Goal: Task Accomplishment & Management: Manage account settings

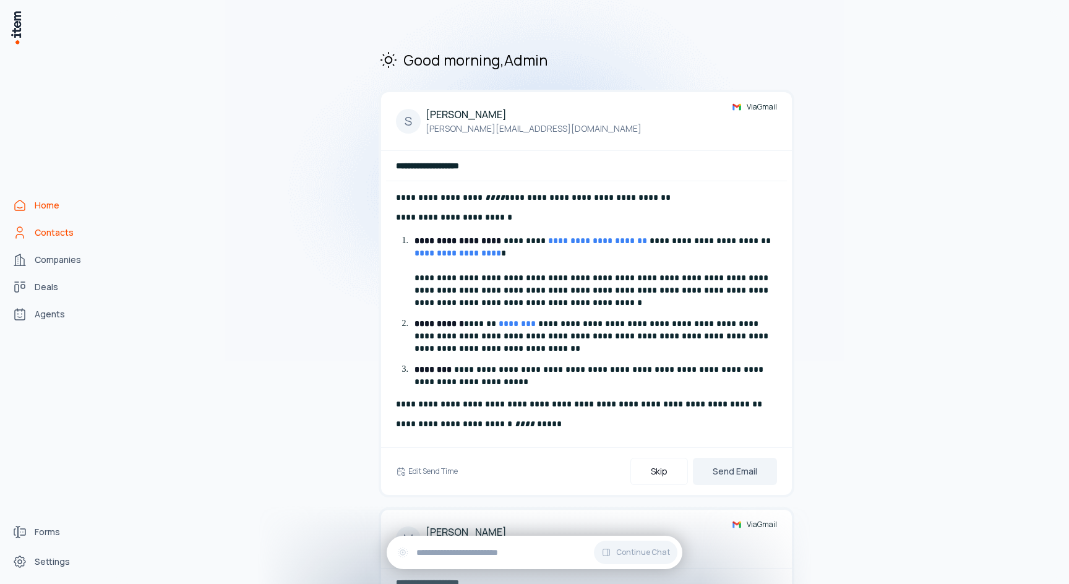
click at [56, 244] on link "Contacts" at bounding box center [54, 232] width 94 height 25
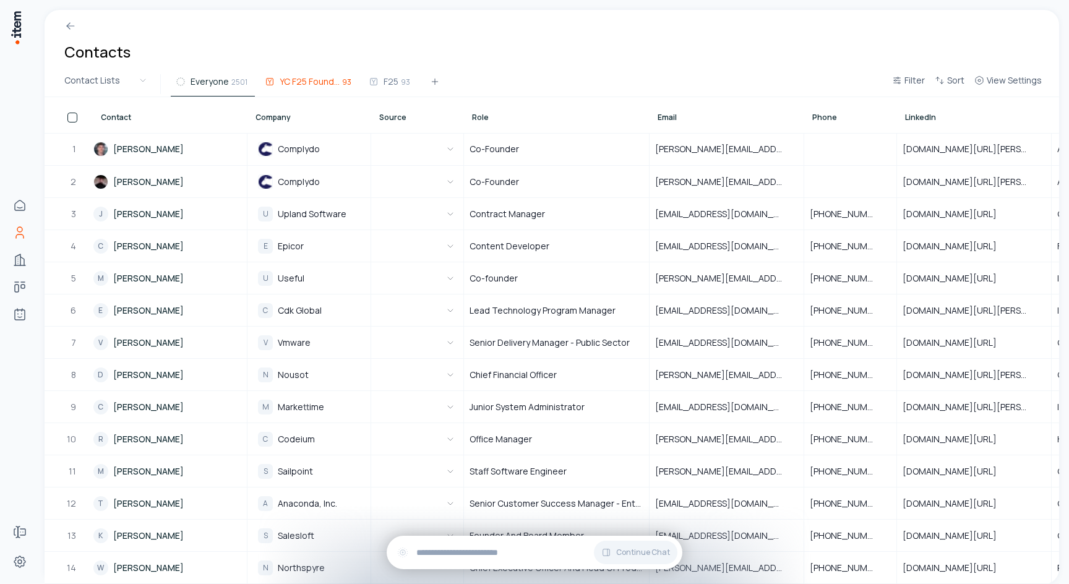
click at [304, 88] on button "YC F25 Founders 93" at bounding box center [309, 85] width 99 height 22
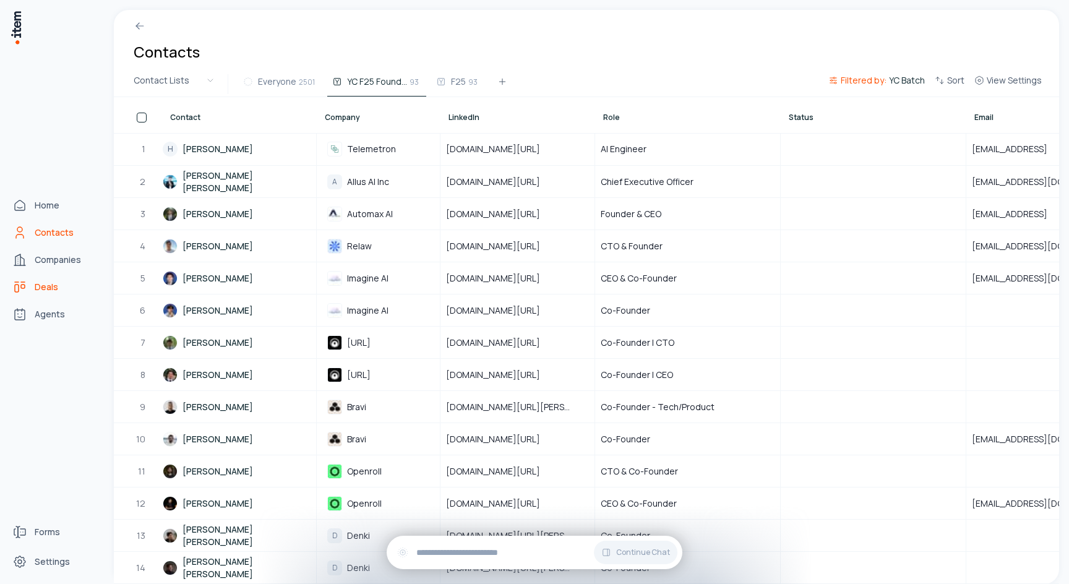
click at [30, 282] on link "Deals" at bounding box center [54, 287] width 94 height 25
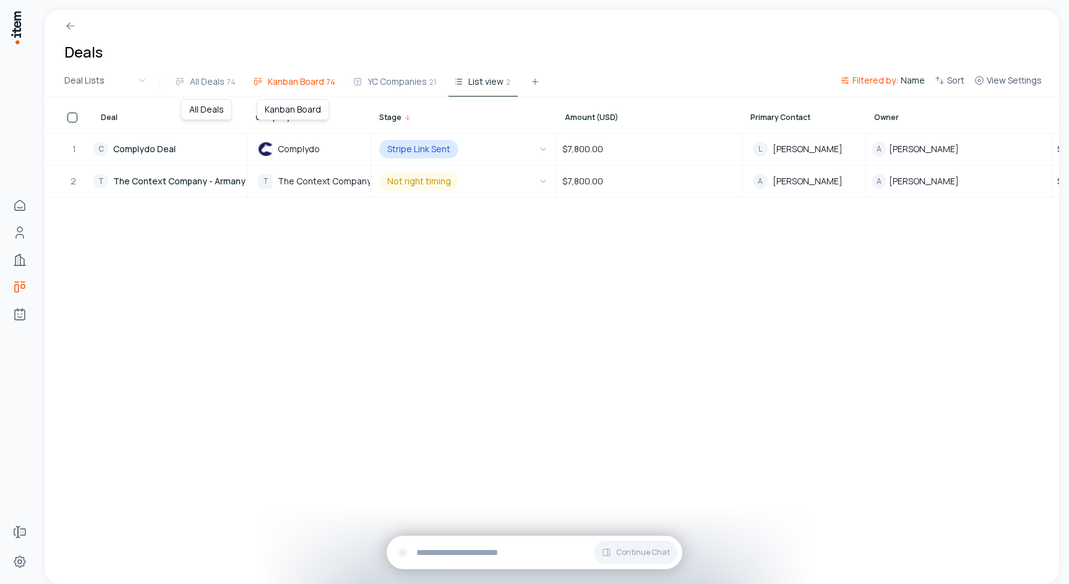
click at [294, 92] on button "Kanban Board 74" at bounding box center [295, 85] width 95 height 22
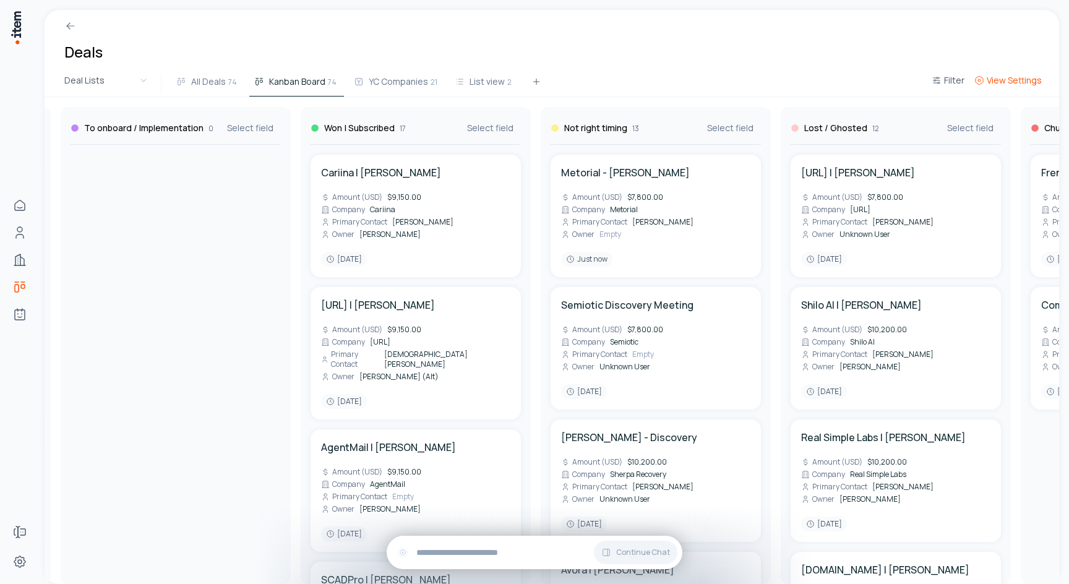
click at [1005, 76] on span "View Settings" at bounding box center [1014, 80] width 55 height 12
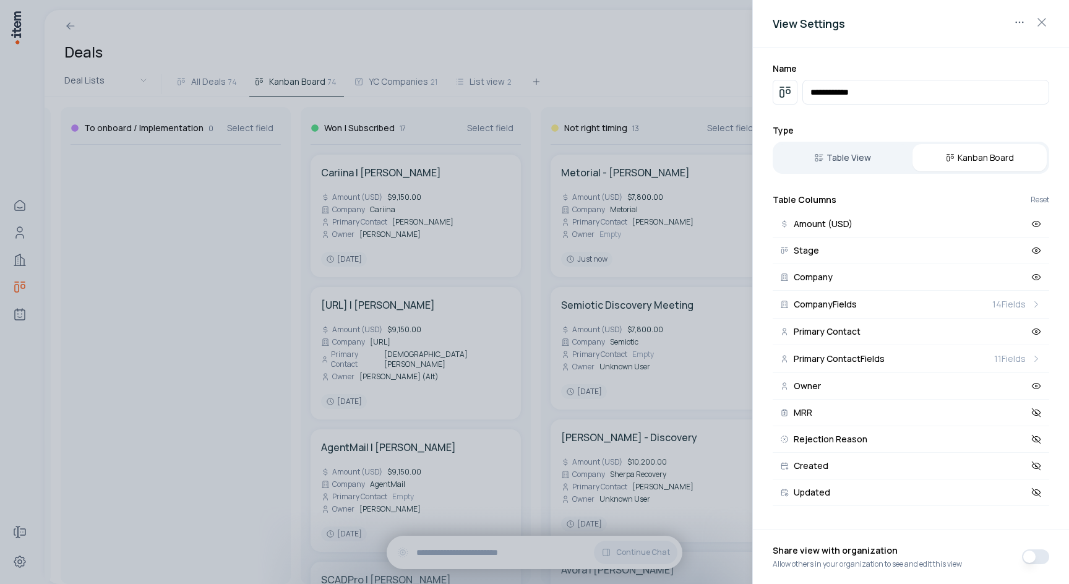
click at [218, 181] on div at bounding box center [534, 292] width 1069 height 584
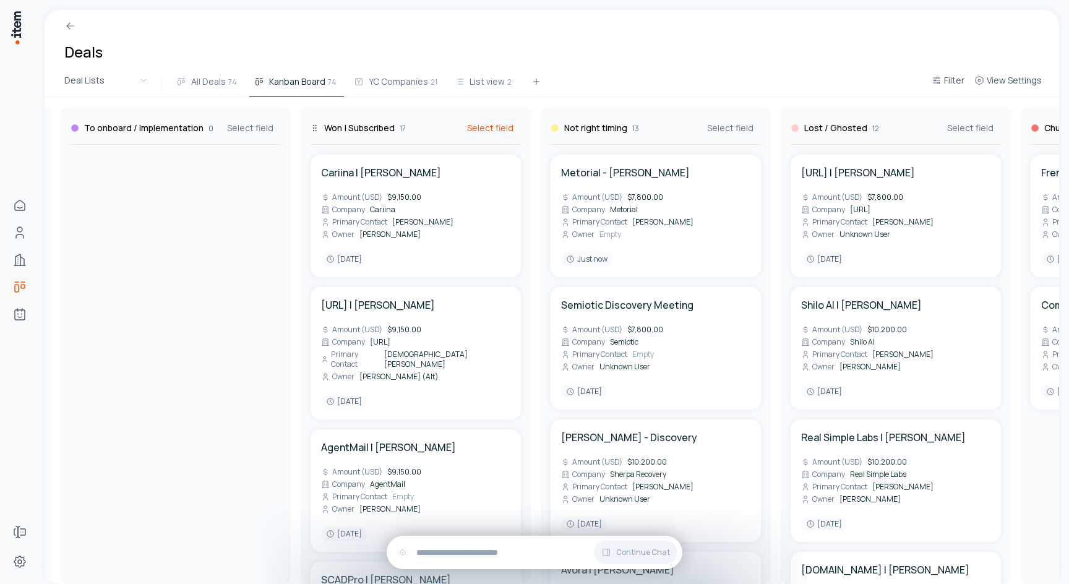
click at [491, 132] on span "Select field" at bounding box center [490, 128] width 46 height 12
click at [539, 170] on span "Amount (USD)" at bounding box center [558, 169] width 142 height 12
click at [509, 172] on span "Amount (USD)" at bounding box center [558, 169] width 142 height 12
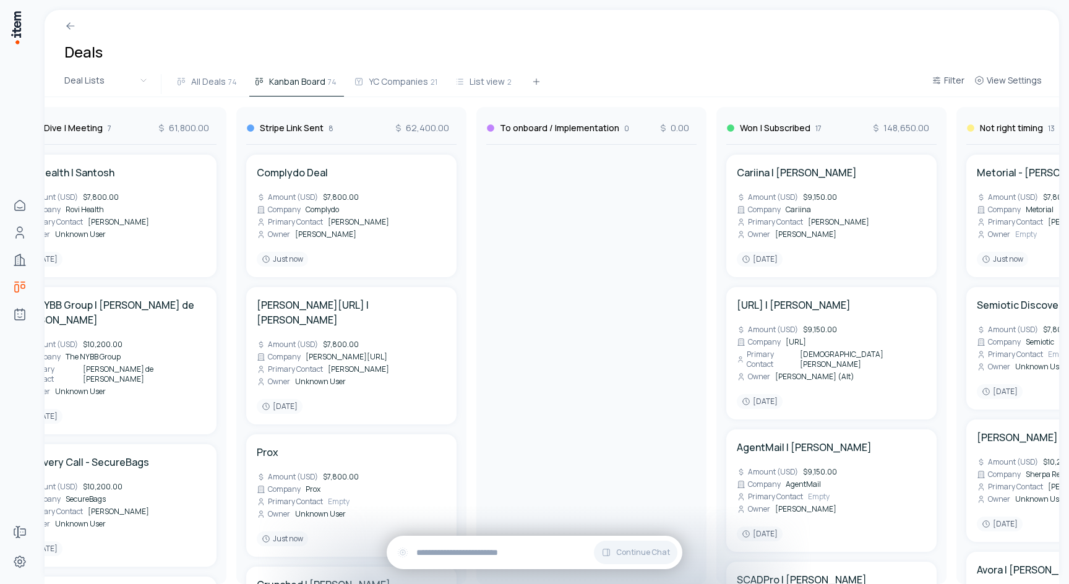
scroll to position [0, 870]
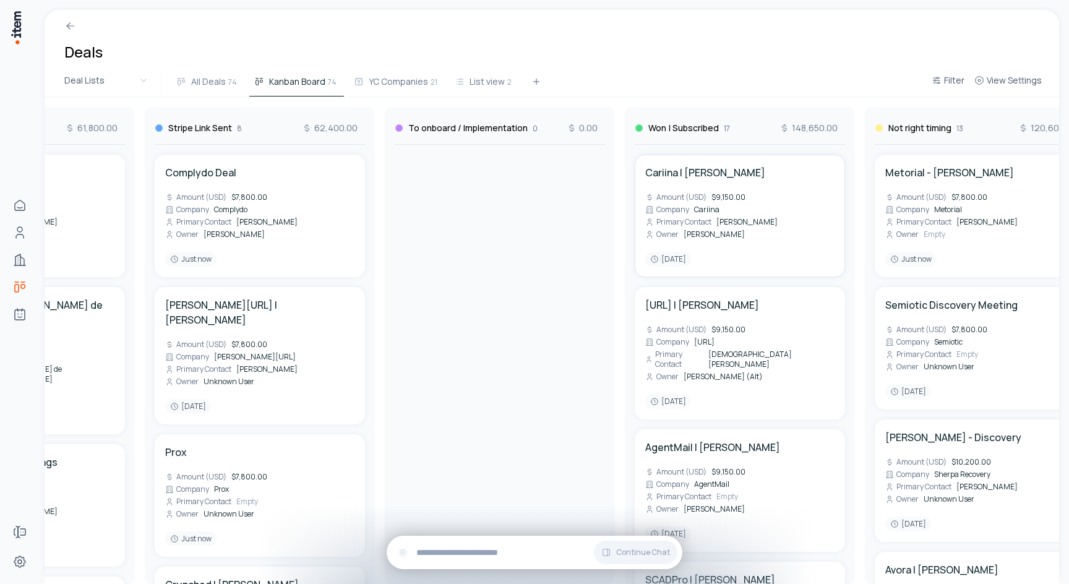
click at [729, 213] on div "Cariina | [PERSON_NAME] (USD) $9,150.00 Company Cariina Primary Contact [PERSON…" at bounding box center [739, 215] width 189 height 101
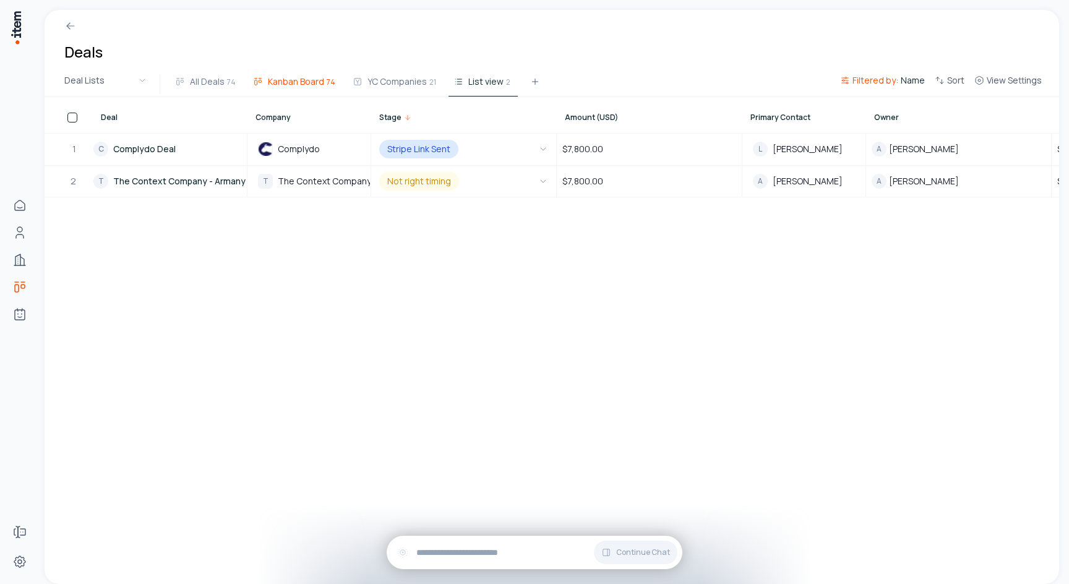
click at [283, 82] on span "Kanban Board" at bounding box center [296, 81] width 56 height 12
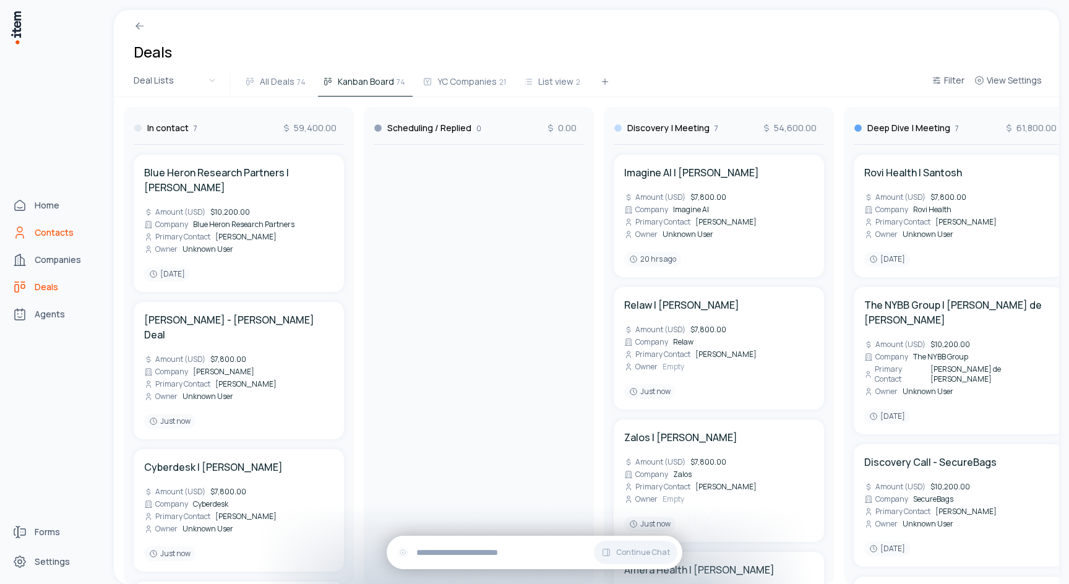
click at [12, 228] on icon "Contacts" at bounding box center [19, 232] width 15 height 15
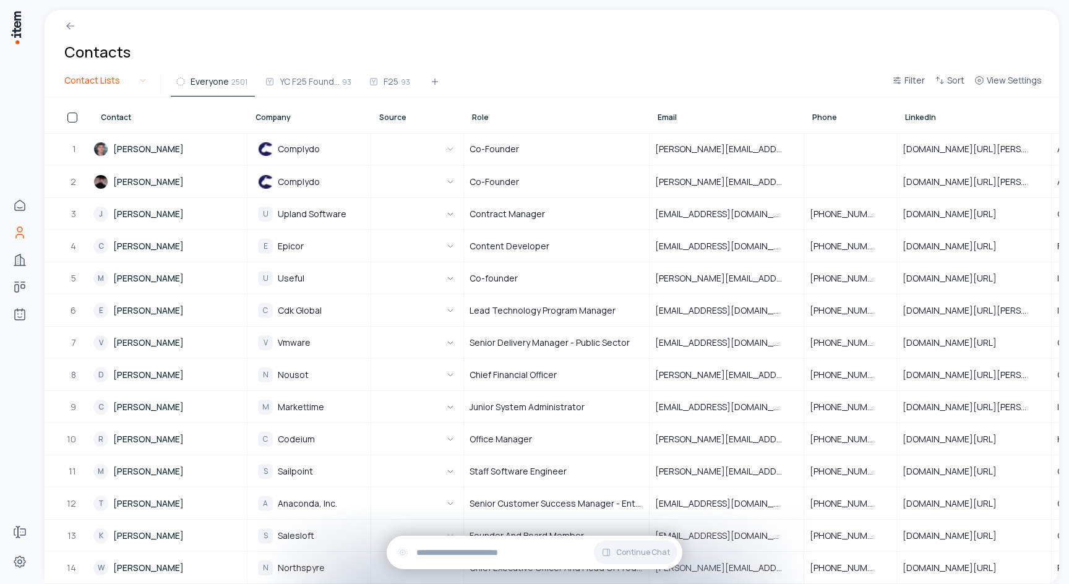
click at [122, 87] on html "Home Contacts Companies Deals Agents Forms Settings Contacts Contact Lists Ever…" at bounding box center [534, 292] width 1069 height 584
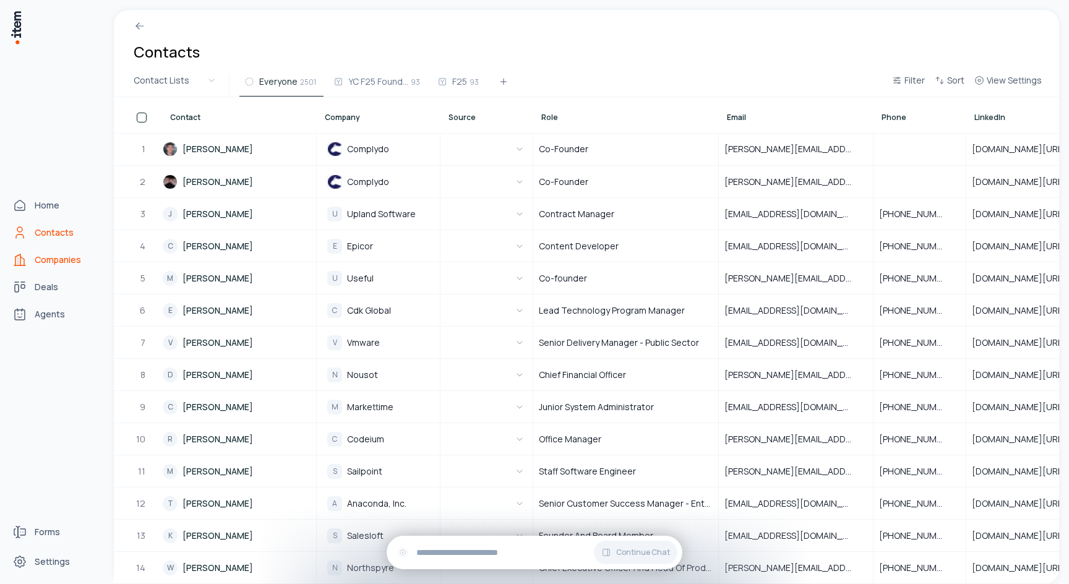
click at [22, 257] on icon "Companies" at bounding box center [19, 259] width 15 height 15
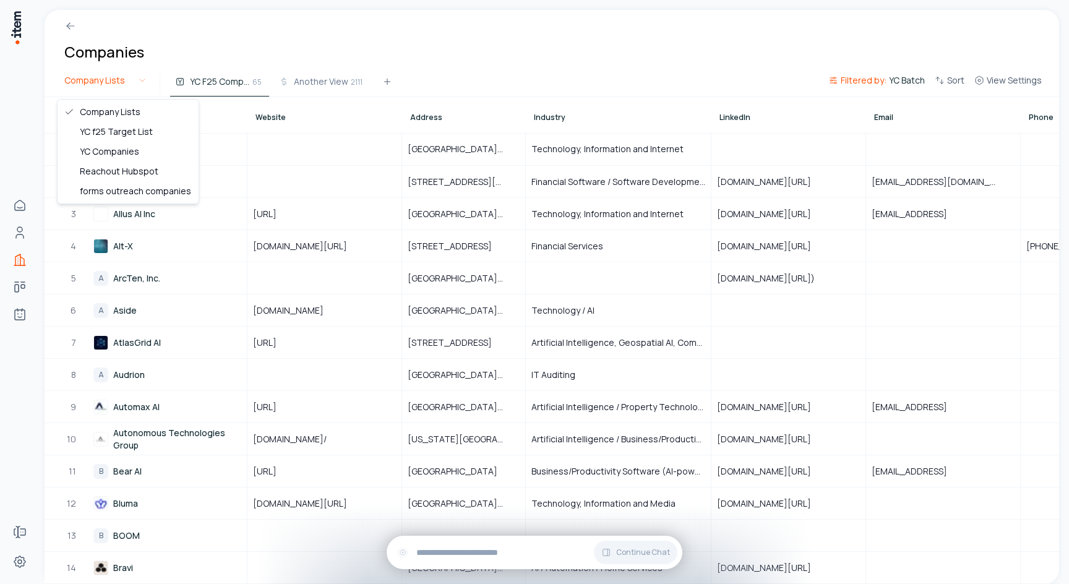
click at [107, 82] on html "Home Contacts Companies Deals Agents Forms Settings Companies Company Lists YC …" at bounding box center [534, 292] width 1069 height 584
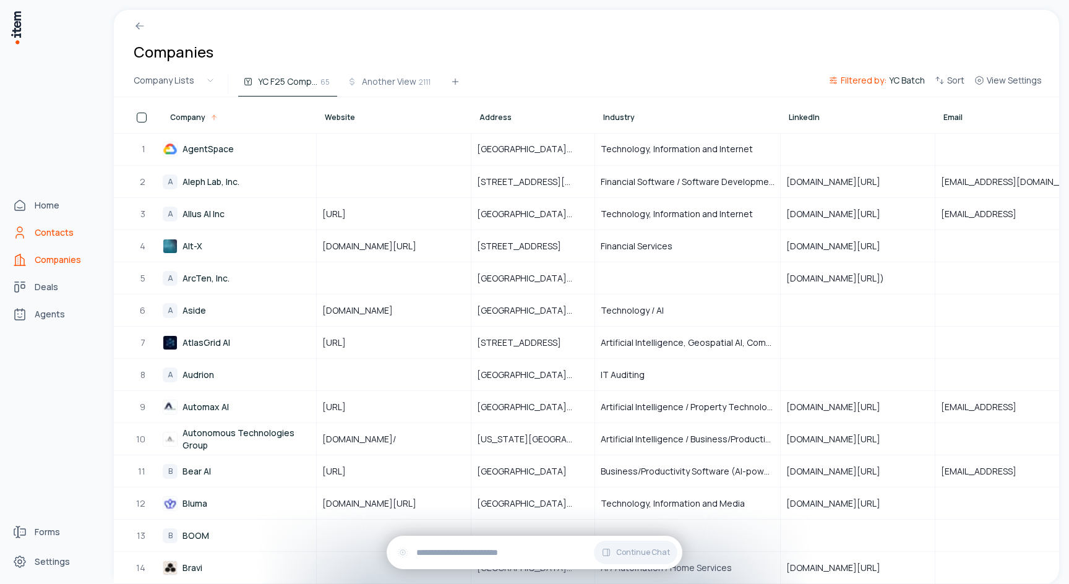
click at [17, 234] on icon "Contacts" at bounding box center [19, 232] width 15 height 15
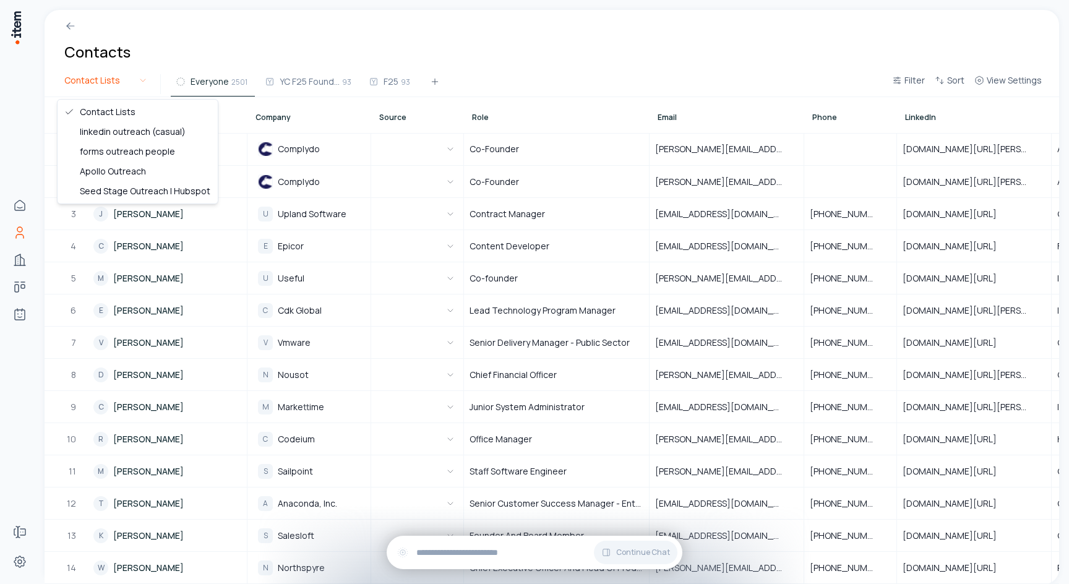
click at [131, 76] on html "Home Contacts Companies Deals Agents Forms Settings Contacts Contact Lists Ever…" at bounding box center [534, 292] width 1069 height 584
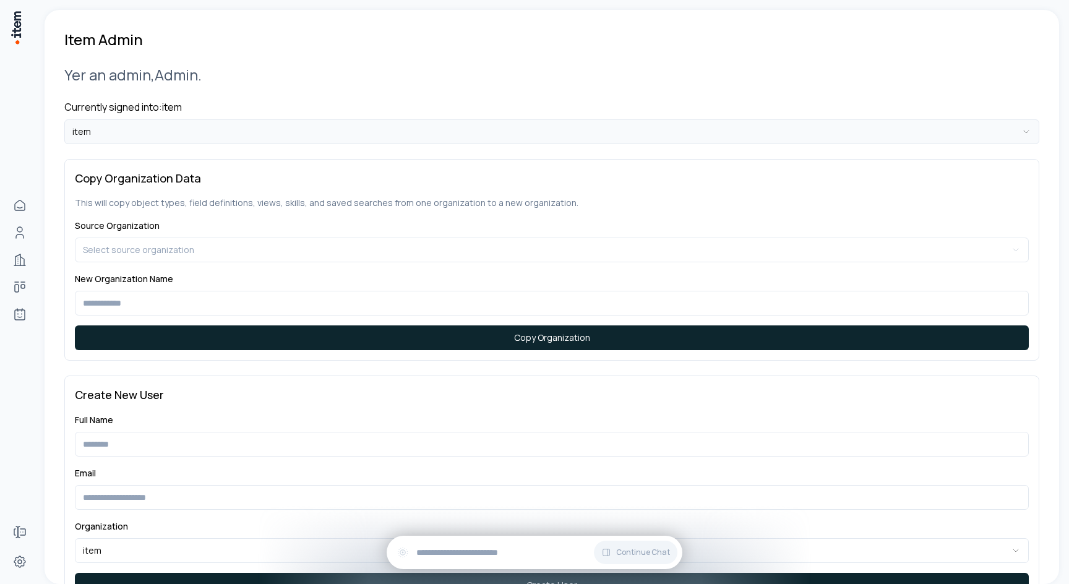
click at [244, 139] on html "**********" at bounding box center [534, 292] width 1069 height 584
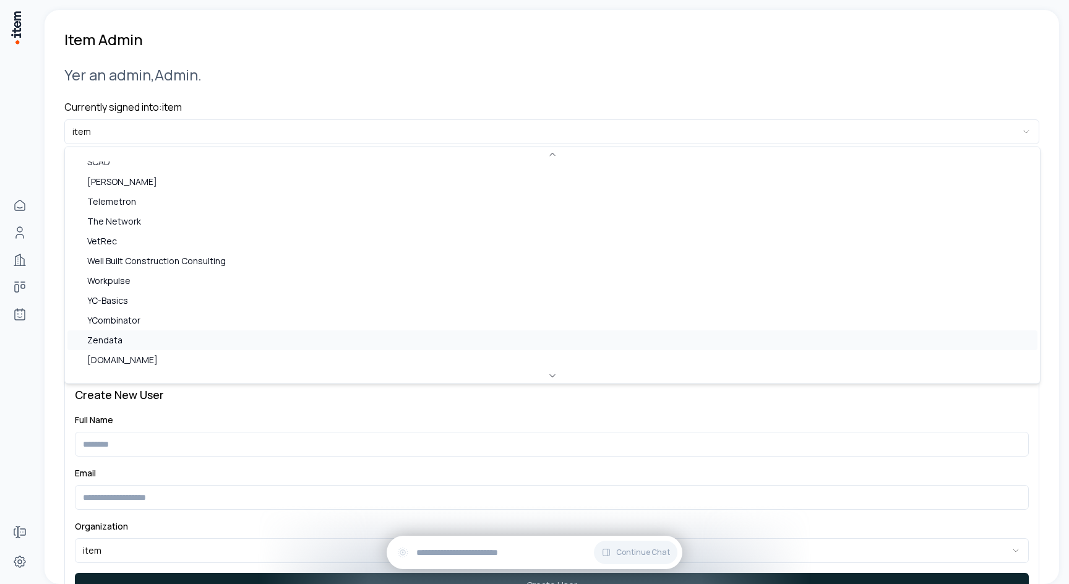
scroll to position [549, 0]
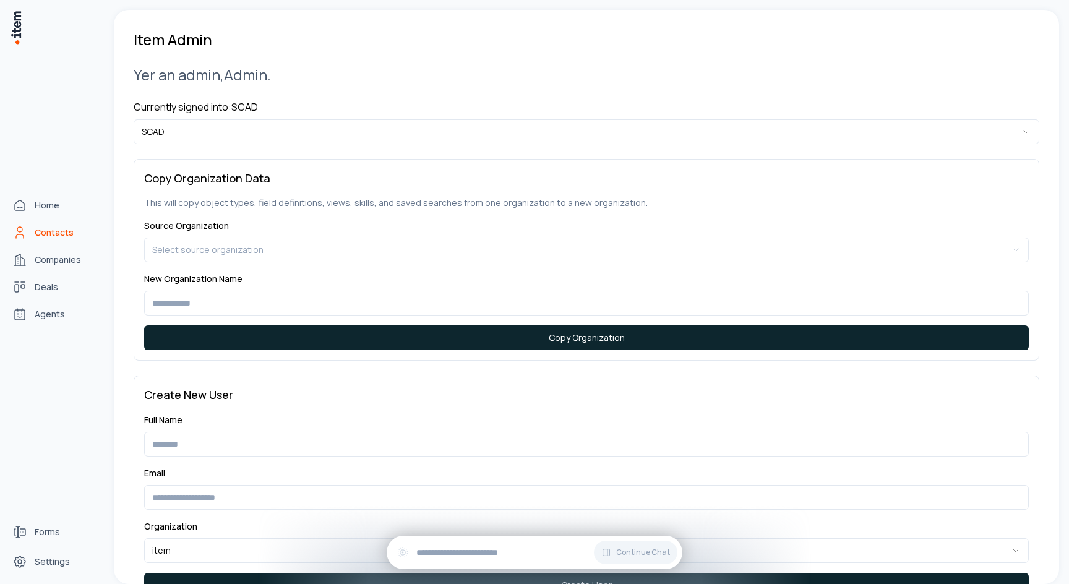
click at [35, 232] on span "Contacts" at bounding box center [54, 232] width 39 height 12
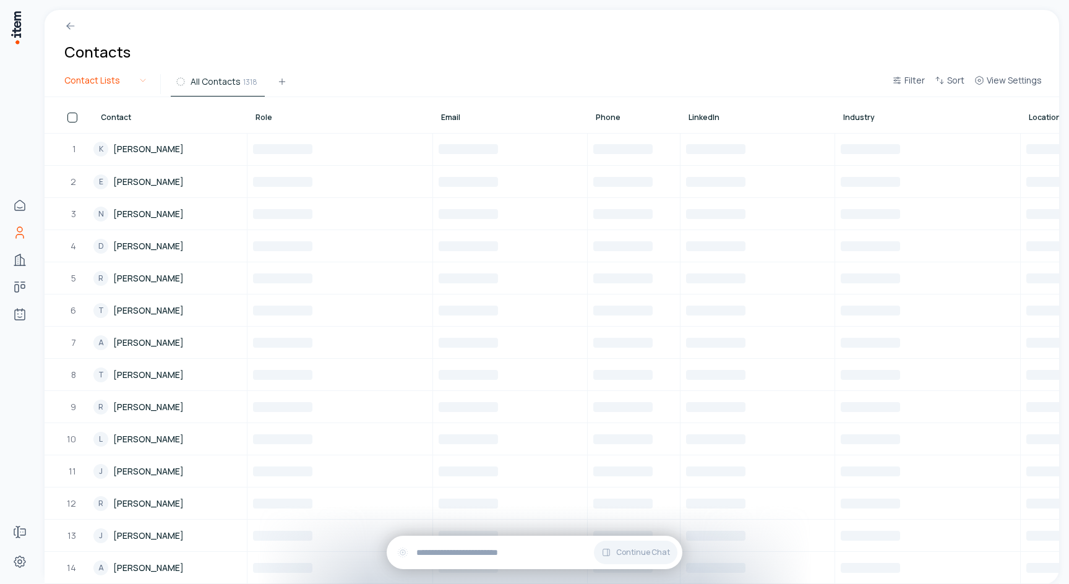
click at [106, 82] on html "Home Contacts Companies Deals Agents Forms Settings Contacts Contact Lists All …" at bounding box center [534, 292] width 1069 height 584
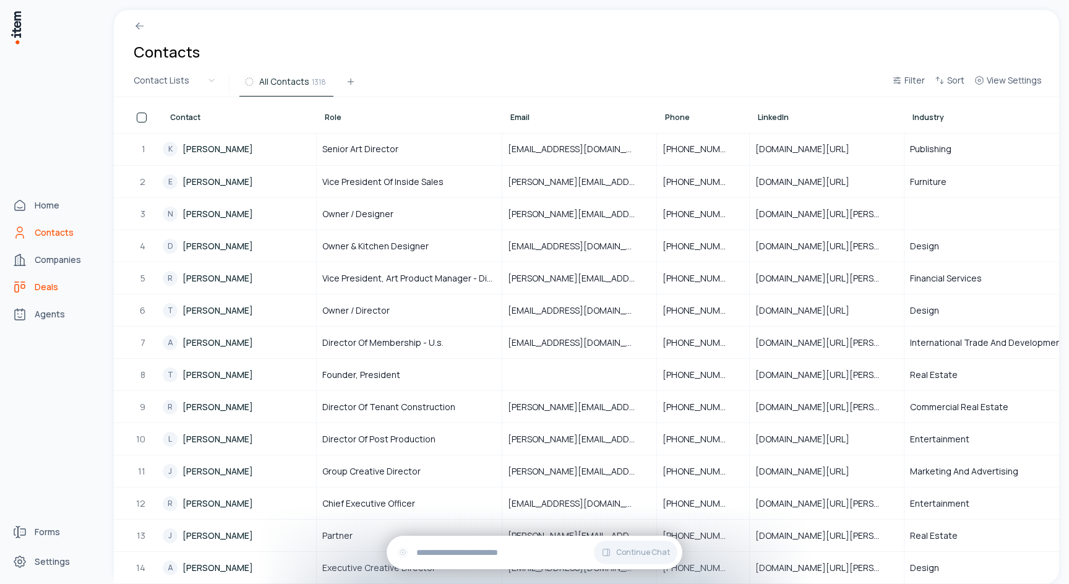
click at [32, 280] on link "Deals" at bounding box center [54, 287] width 94 height 25
click at [32, 318] on link "Agents" at bounding box center [54, 314] width 94 height 25
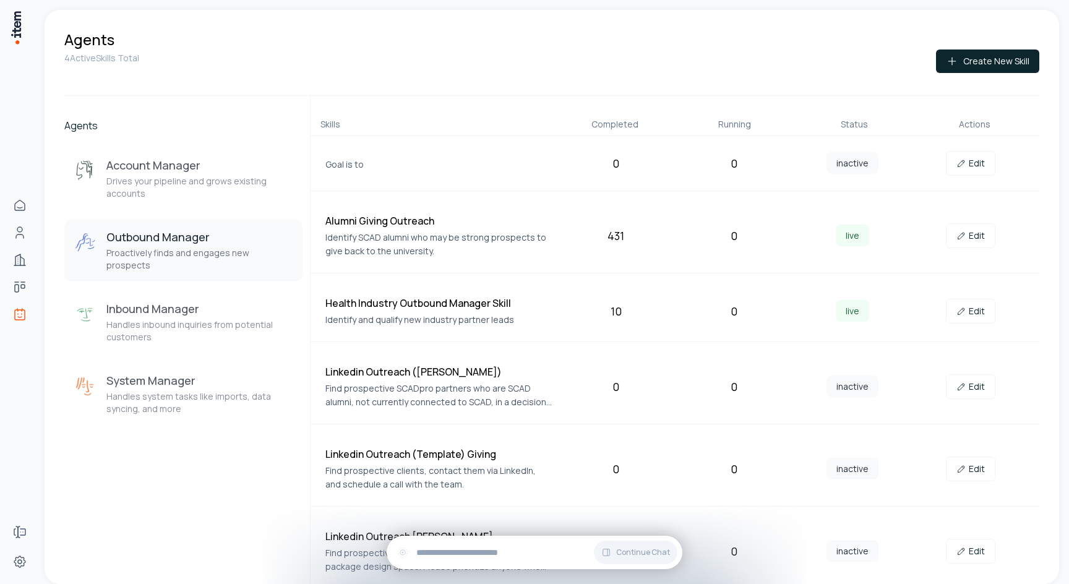
click at [630, 190] on div "Goal is to 0 0 inactive Edit" at bounding box center [675, 163] width 729 height 55
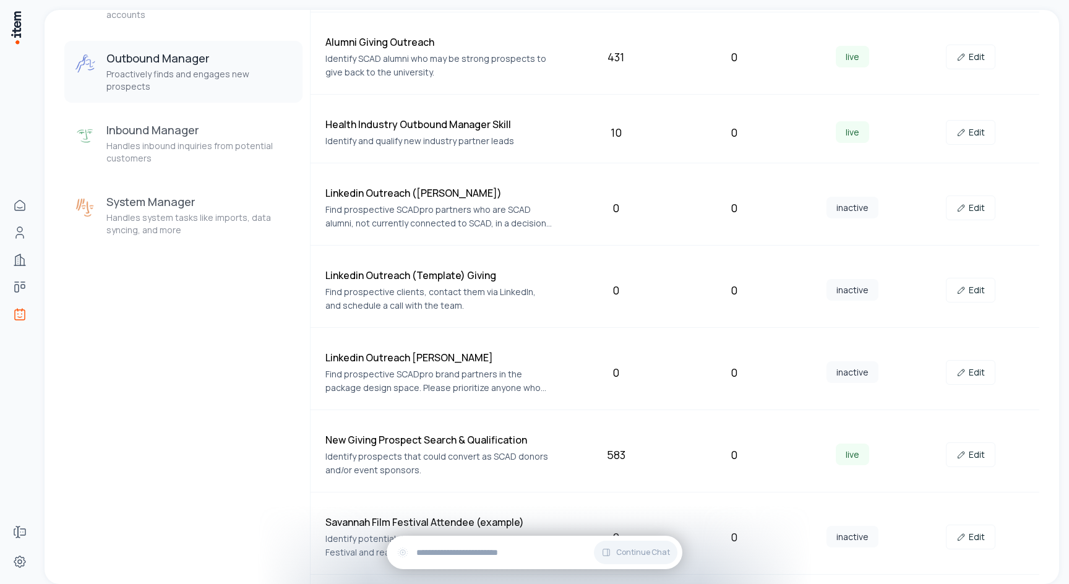
scroll to position [168, 0]
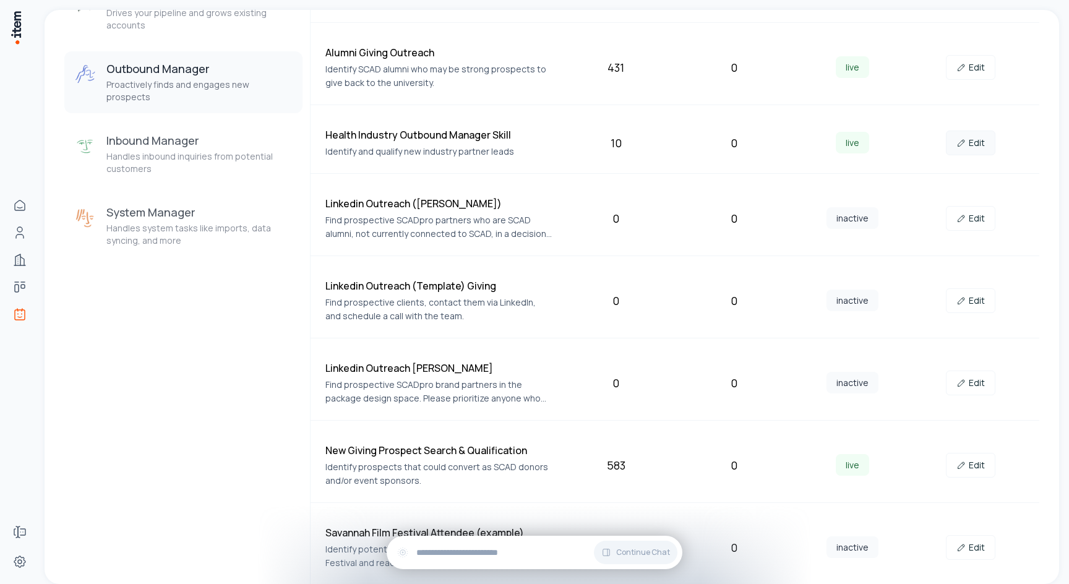
click at [989, 137] on link "Edit" at bounding box center [970, 143] width 49 height 25
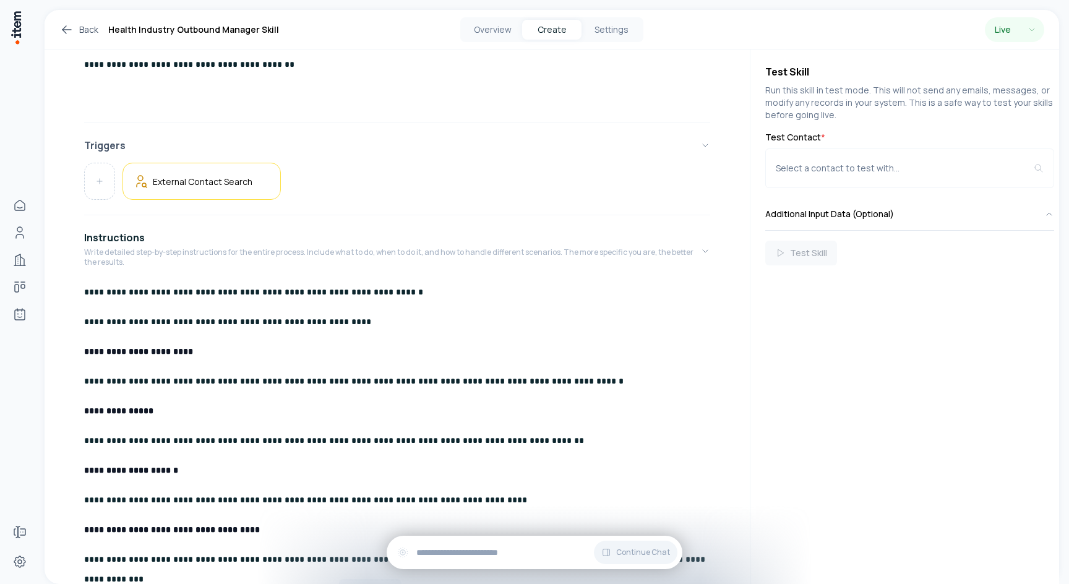
scroll to position [417, 0]
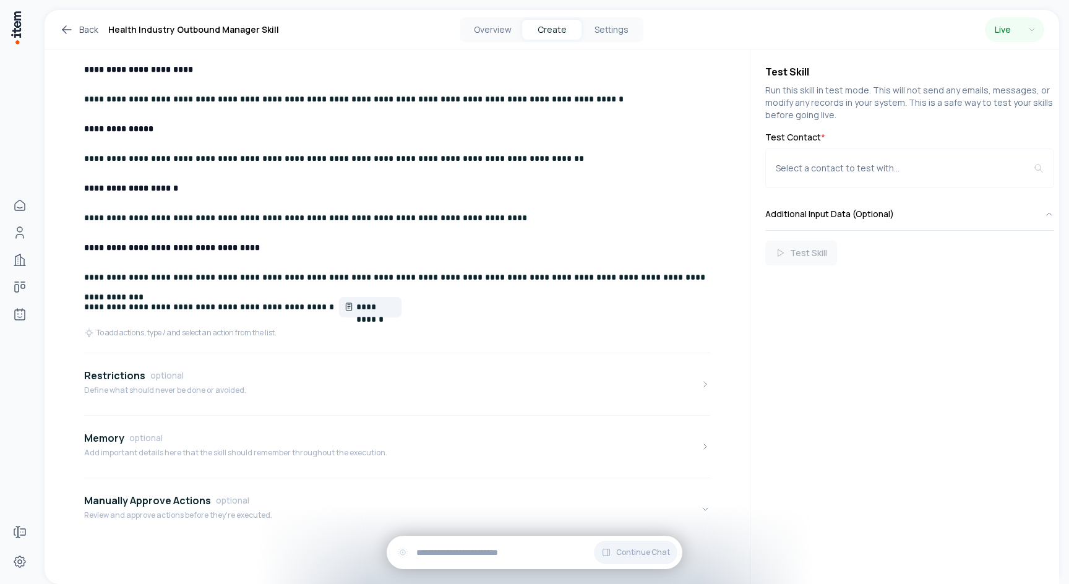
click at [356, 306] on span "**********" at bounding box center [376, 307] width 40 height 12
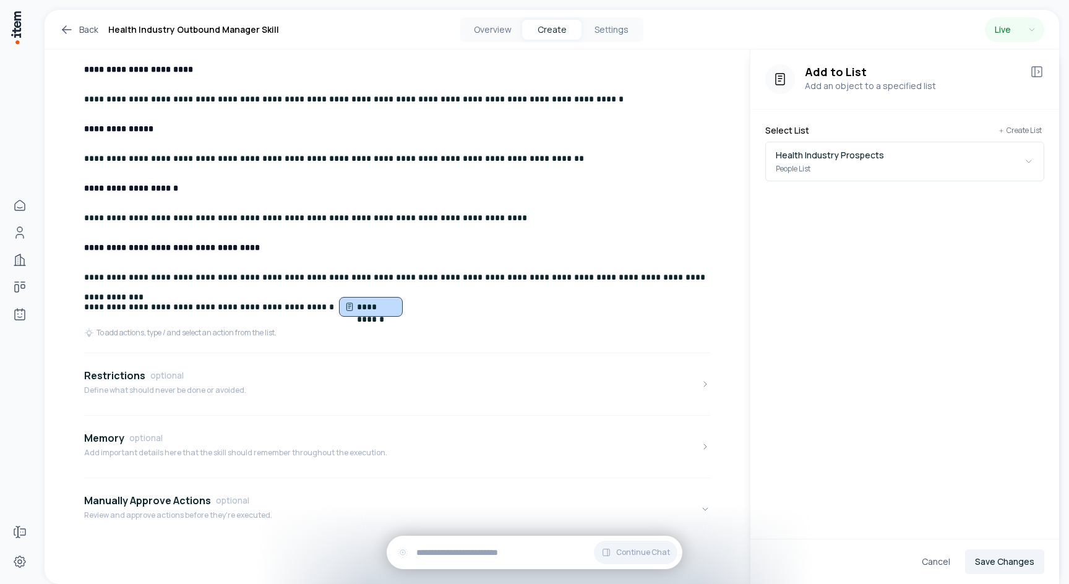
click at [878, 212] on div "Add to List Add an object to a specified list Select List Create List Health In…" at bounding box center [904, 321] width 309 height 544
click at [889, 160] on button "Health Industry Prospects People List" at bounding box center [904, 162] width 279 height 40
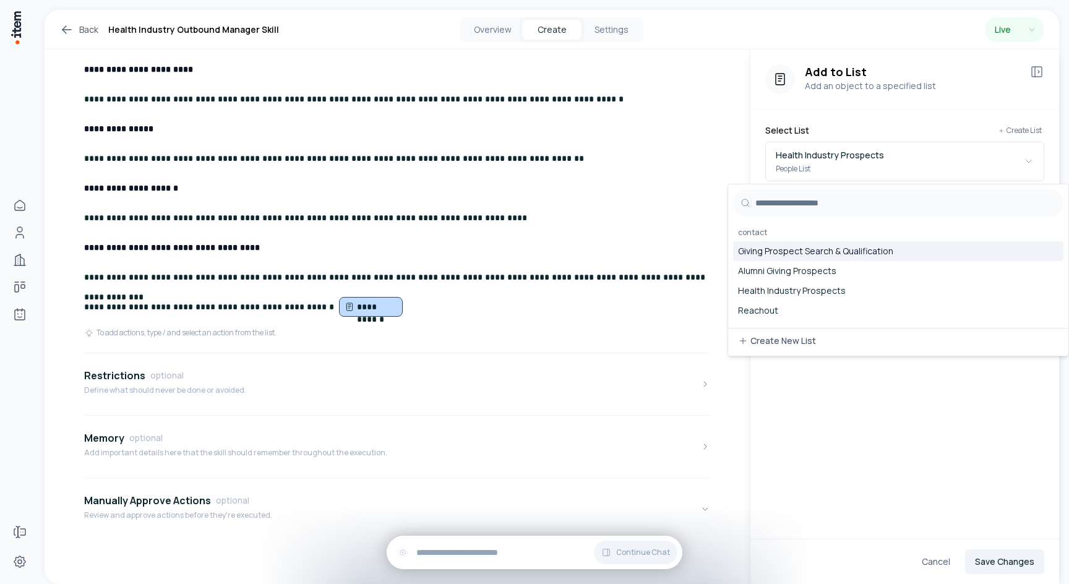
click at [872, 100] on div "Add to List Add an object to a specified list" at bounding box center [904, 79] width 309 height 60
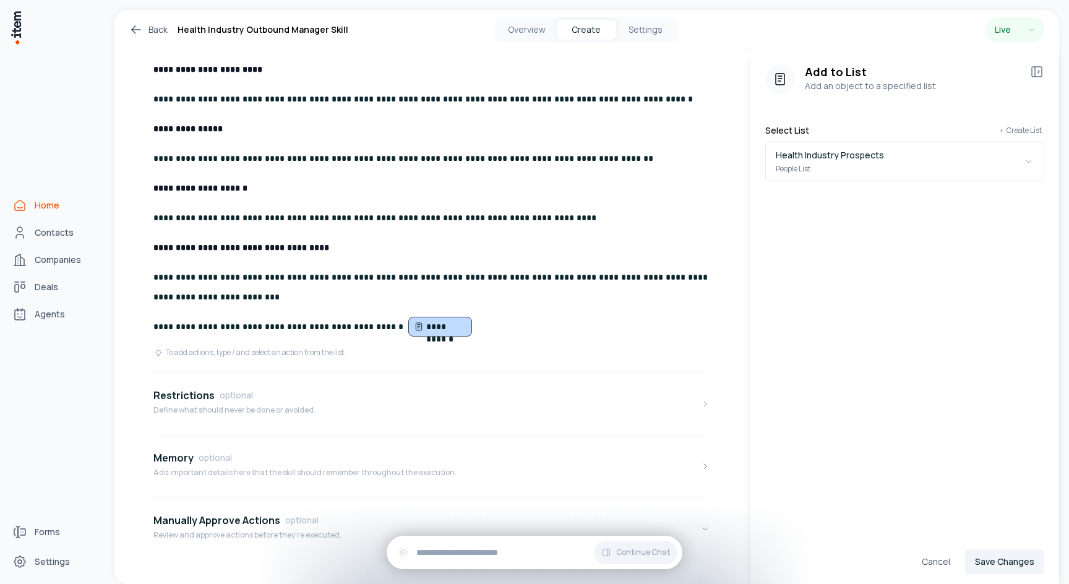
click at [25, 213] on link "Home" at bounding box center [54, 205] width 94 height 25
click at [29, 236] on link "Contacts" at bounding box center [54, 232] width 94 height 25
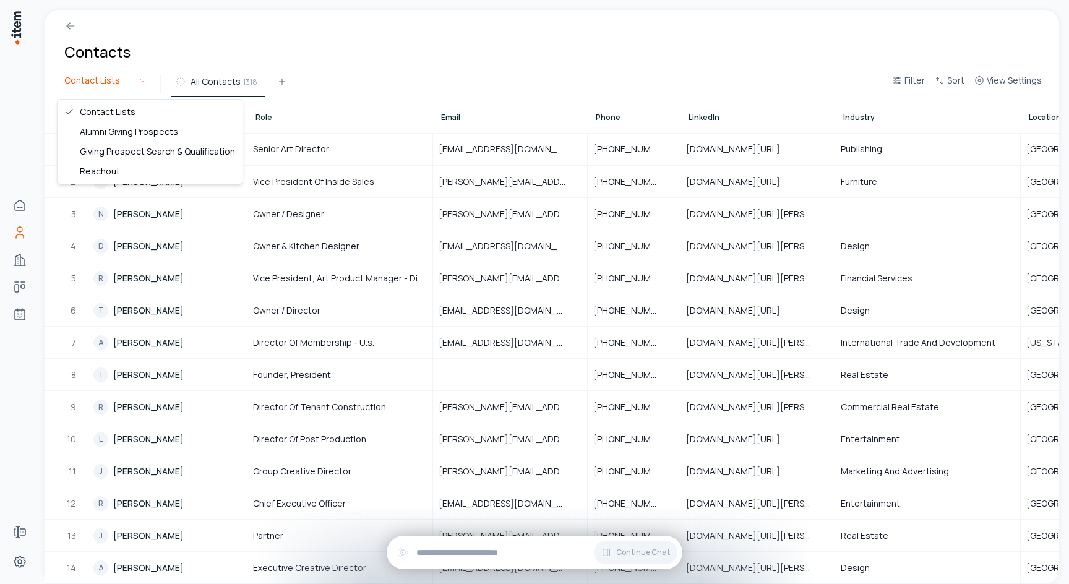
click at [101, 82] on html "Home Contacts Companies Deals Agents Forms Settings Contacts Contact Lists All …" at bounding box center [534, 292] width 1069 height 584
click at [12, 245] on html "Home Contacts Companies Deals Agents Forms Settings Contacts Contact Lists All …" at bounding box center [534, 292] width 1069 height 584
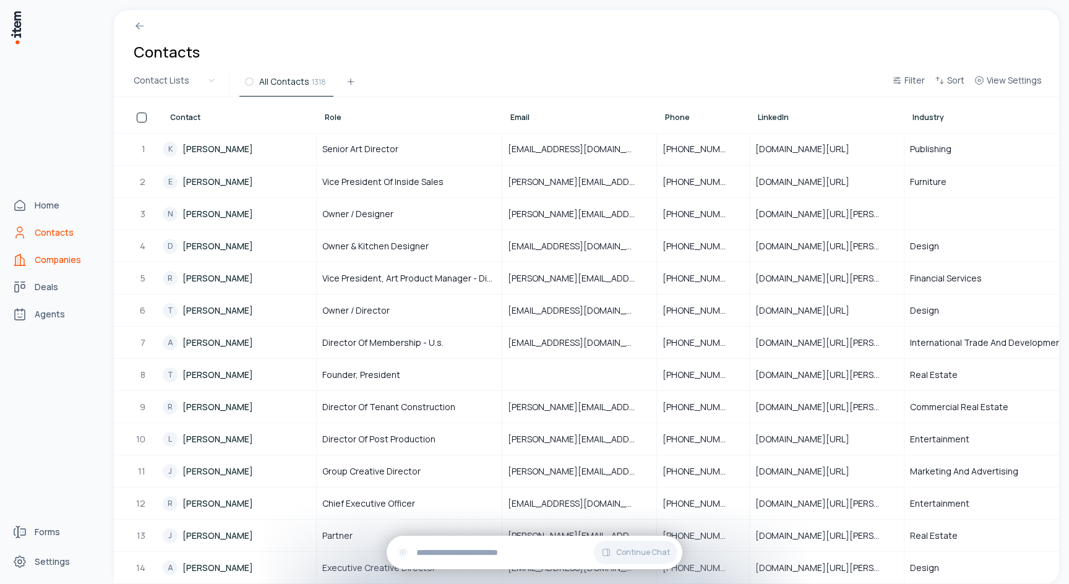
click at [22, 260] on icon "Companies" at bounding box center [19, 259] width 15 height 15
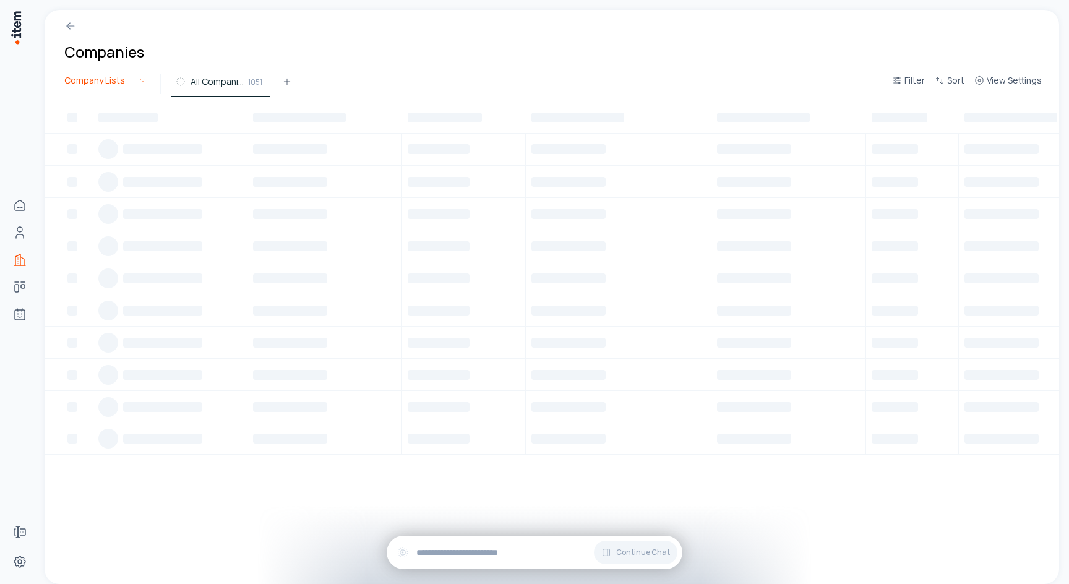
click at [113, 87] on html "Home Contacts Companies Deals Agents Forms Settings Companies Company Lists All…" at bounding box center [534, 292] width 1069 height 584
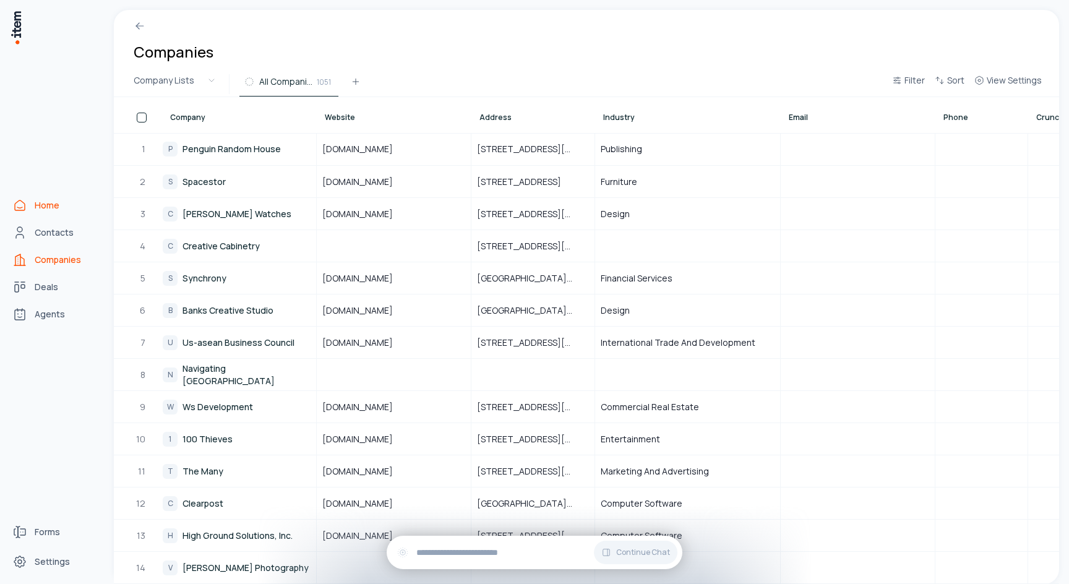
click at [50, 213] on link "Home" at bounding box center [54, 205] width 94 height 25
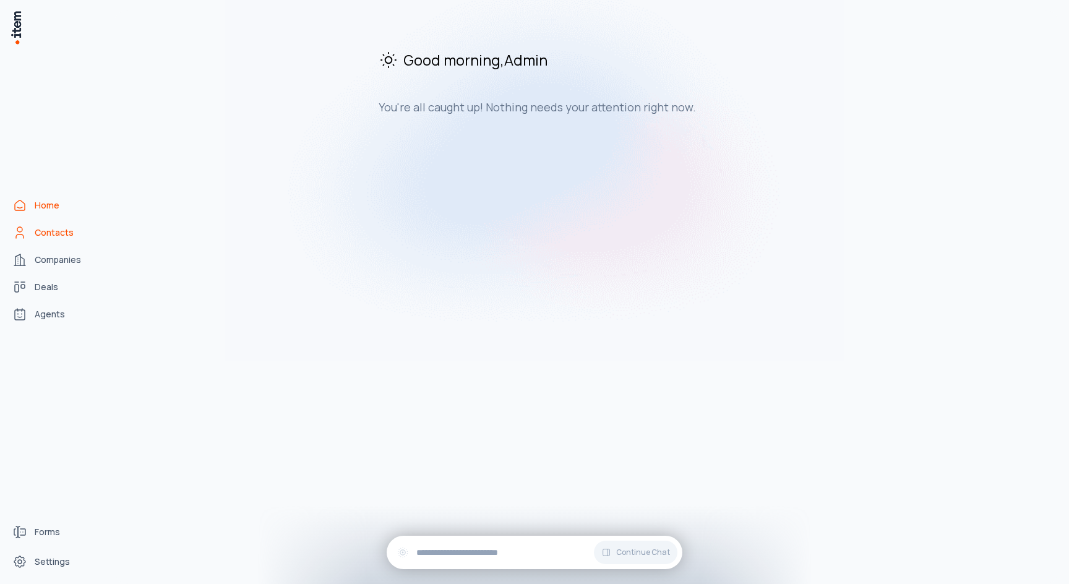
click at [49, 233] on span "Contacts" at bounding box center [54, 232] width 39 height 12
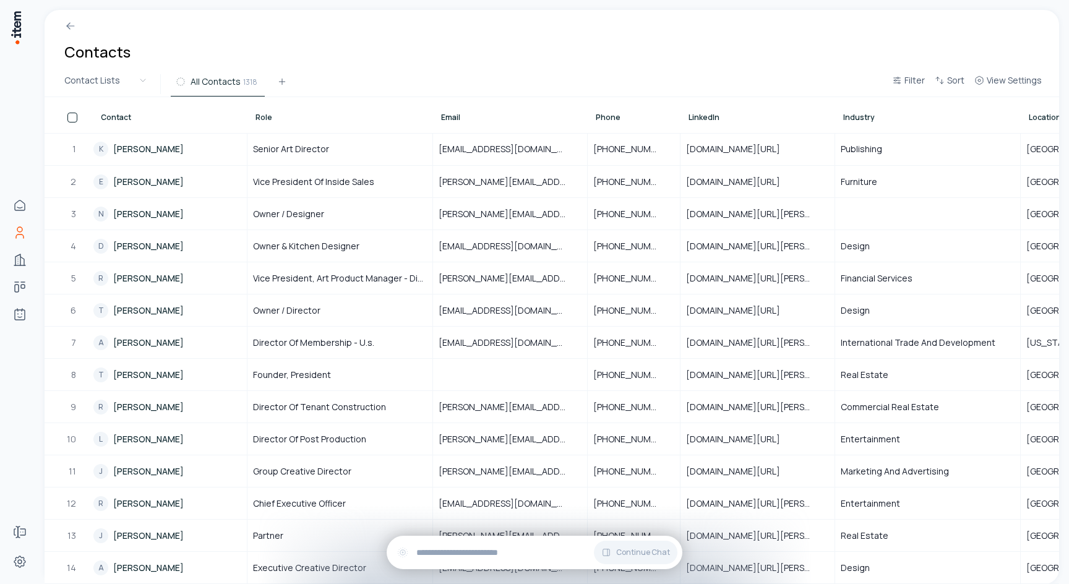
click at [210, 25] on div at bounding box center [552, 21] width 1014 height 22
